Goal: Task Accomplishment & Management: Complete application form

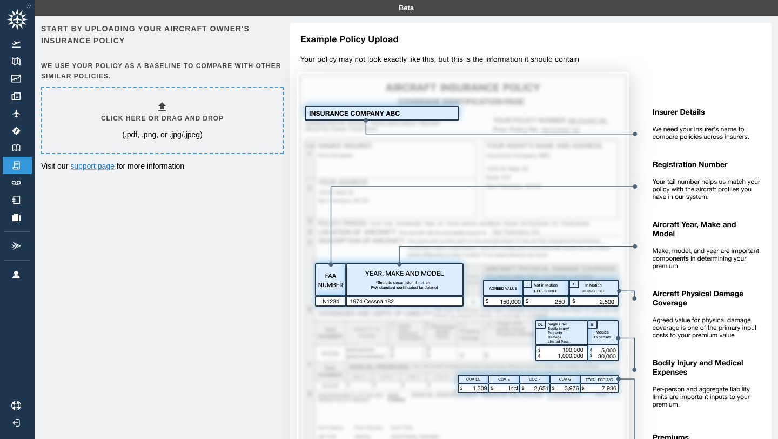
click at [138, 112] on div "Click here or drag and drop (.pdf, .png, or .jpg/.jpeg)" at bounding box center [162, 120] width 123 height 39
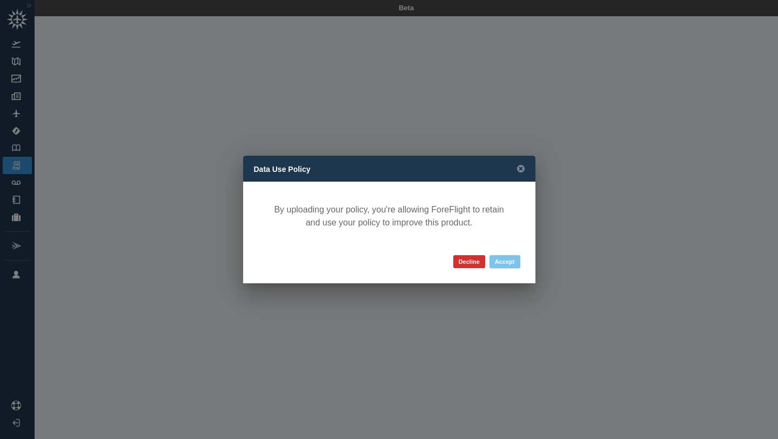
click at [510, 263] on button "Accept" at bounding box center [505, 261] width 31 height 13
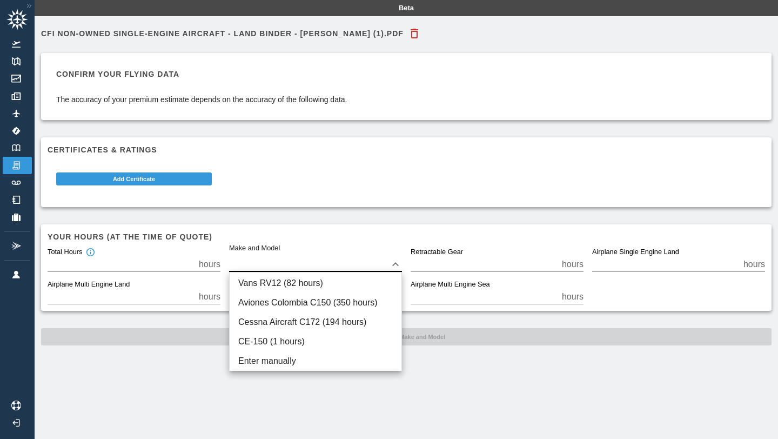
click at [307, 264] on body "Beta CFI Non-Owned Single-Engine Aircraft - Land Binder - [PERSON_NAME] (1).pdf…" at bounding box center [389, 219] width 778 height 439
click at [310, 235] on div at bounding box center [389, 219] width 778 height 439
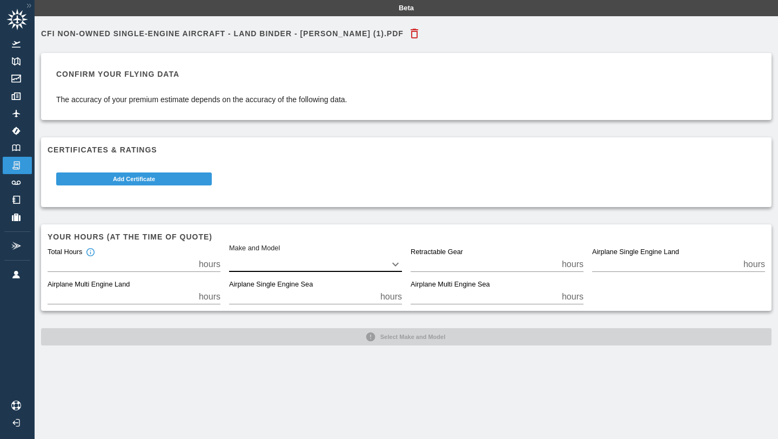
click at [309, 263] on body "Beta CFI Non-Owned Single-Engine Aircraft - Land Binder - [PERSON_NAME] (1).pdf…" at bounding box center [389, 219] width 778 height 439
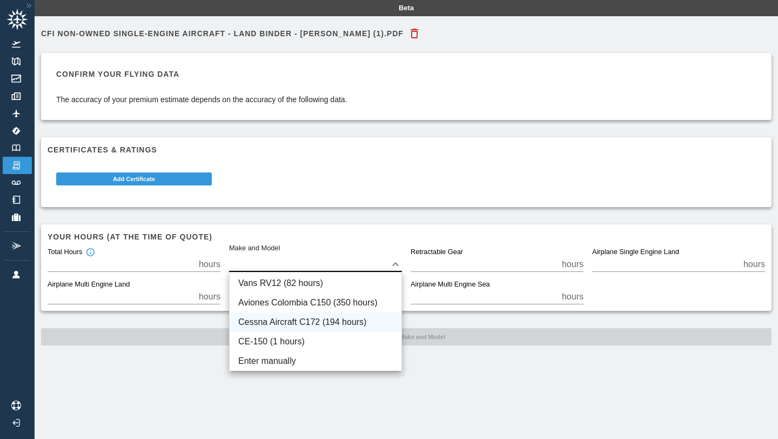
click at [336, 324] on li "Cessna Aircraft C172 (194 hours)" at bounding box center [316, 321] width 172 height 19
type input "****"
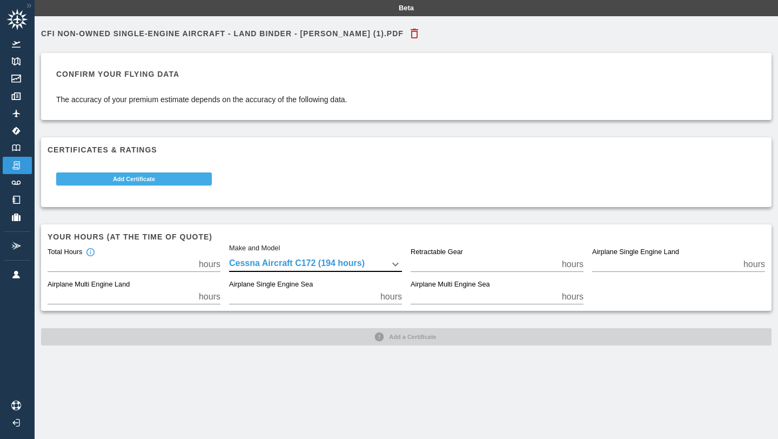
click at [125, 182] on button "Add Certificate" at bounding box center [134, 178] width 156 height 13
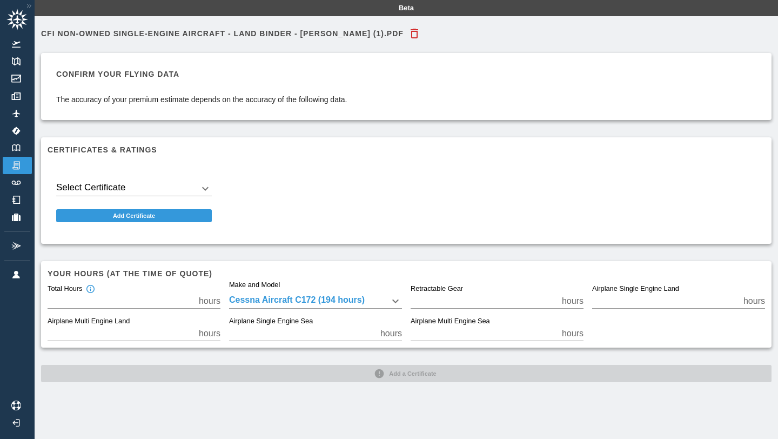
click at [139, 188] on body "Beta CFI Non-Owned Single-Engine Aircraft - Land Binder - [PERSON_NAME] (1).pdf…" at bounding box center [389, 219] width 778 height 439
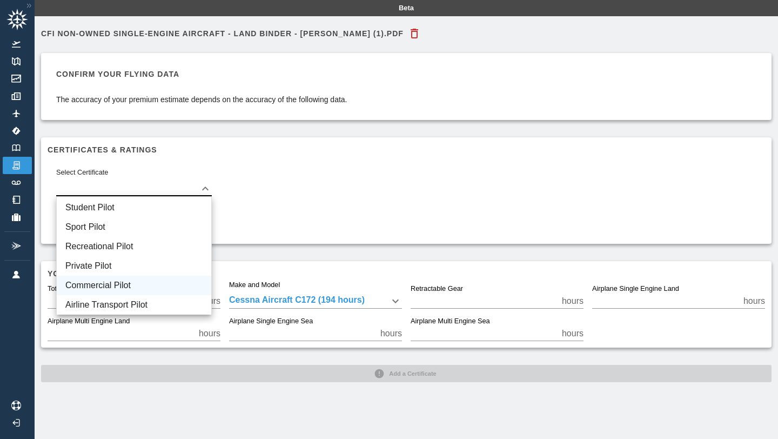
click at [138, 283] on li "Commercial Pilot" at bounding box center [134, 285] width 155 height 19
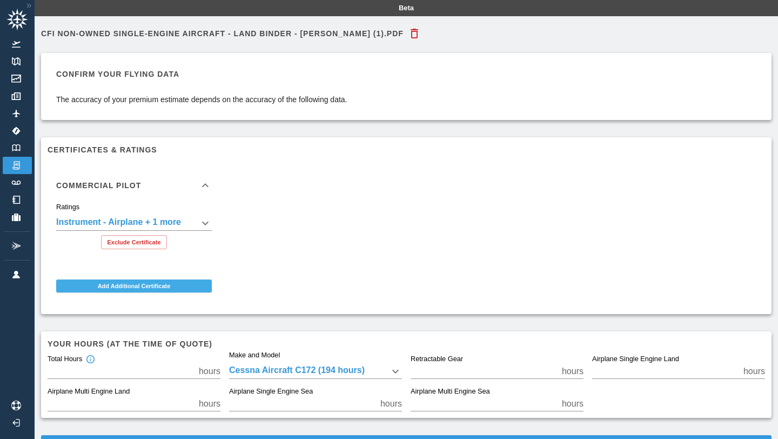
click at [167, 285] on button "Add Additional Certificate" at bounding box center [134, 285] width 156 height 13
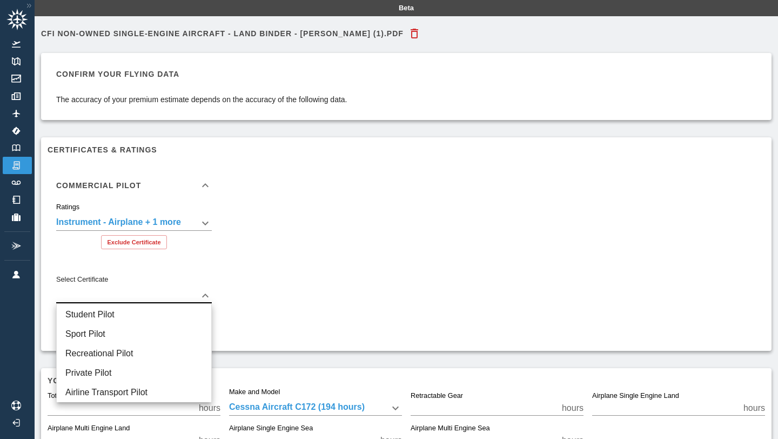
click at [165, 297] on body "**********" at bounding box center [389, 219] width 778 height 439
click at [232, 270] on div at bounding box center [389, 219] width 778 height 439
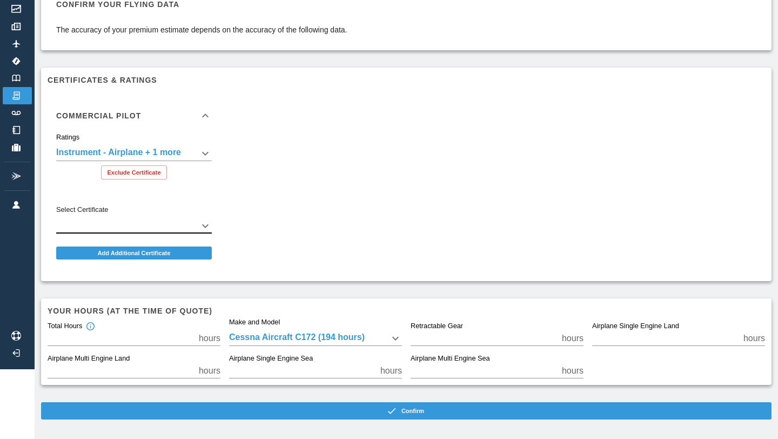
scroll to position [73, 0]
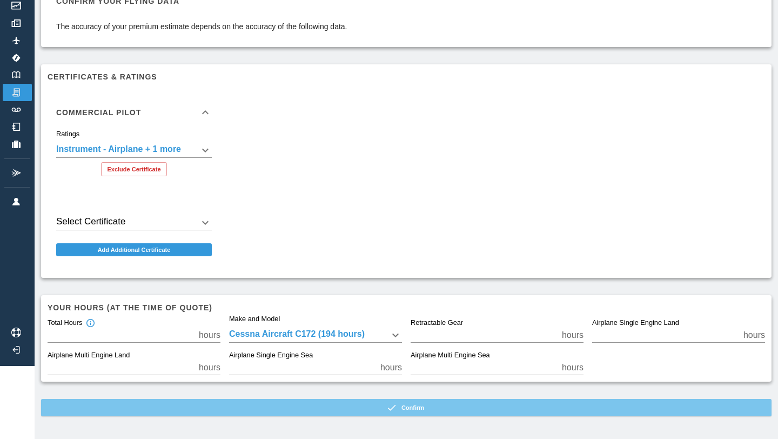
click at [430, 412] on button "Confirm" at bounding box center [406, 407] width 731 height 17
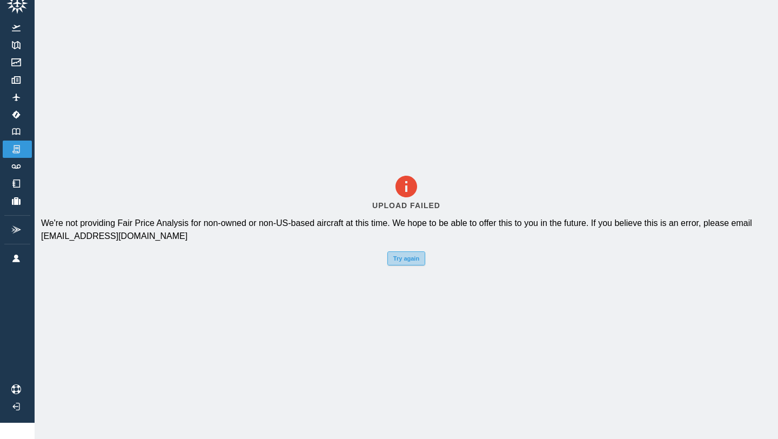
click at [406, 257] on button "Try again" at bounding box center [407, 258] width 38 height 14
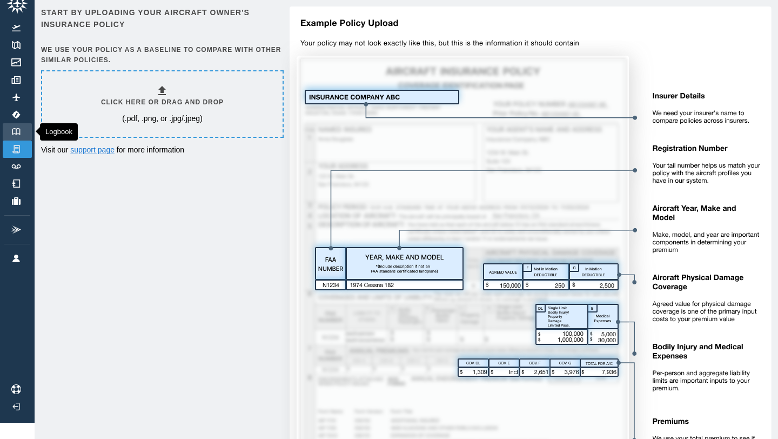
click at [17, 130] on img at bounding box center [16, 131] width 12 height 7
